Goal: Navigation & Orientation: Find specific page/section

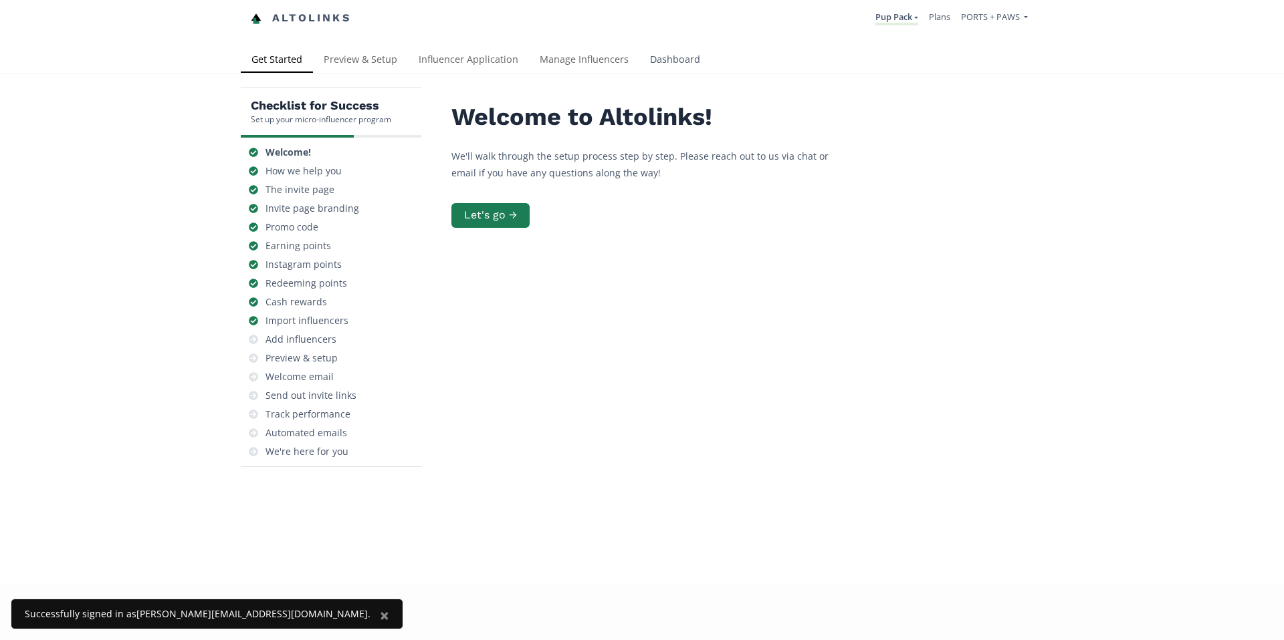
click at [688, 62] on link "Dashboard" at bounding box center [675, 60] width 72 height 27
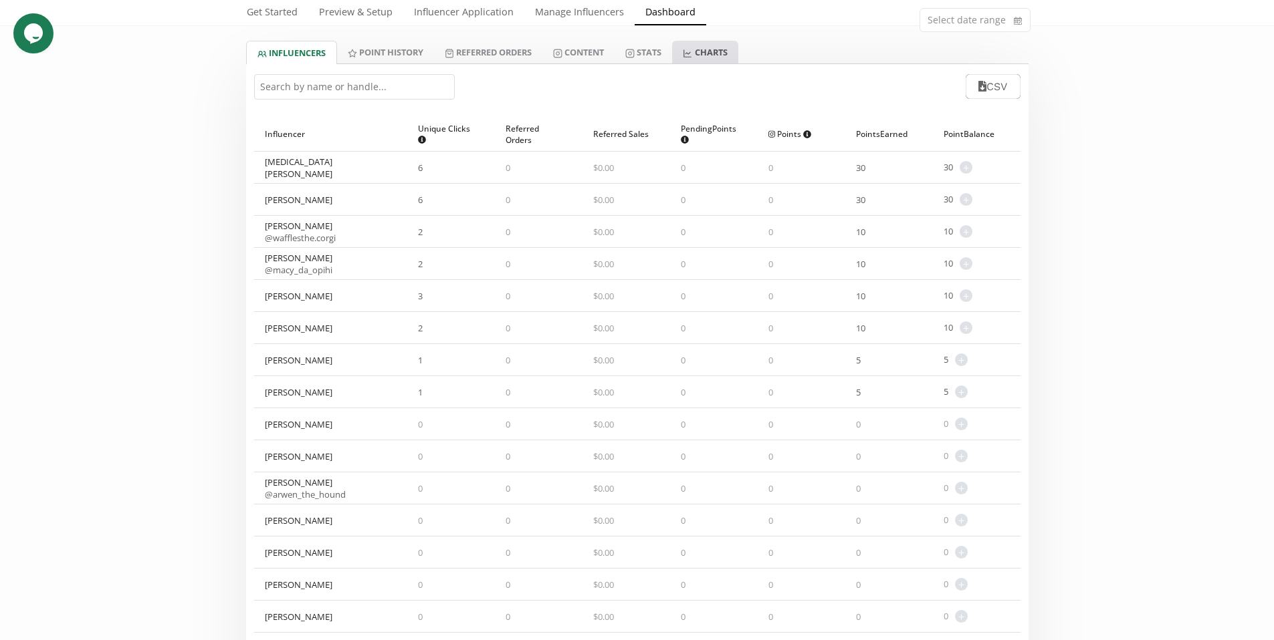
click at [715, 58] on link "CHARTS" at bounding box center [705, 52] width 66 height 23
